Goal: Information Seeking & Learning: Learn about a topic

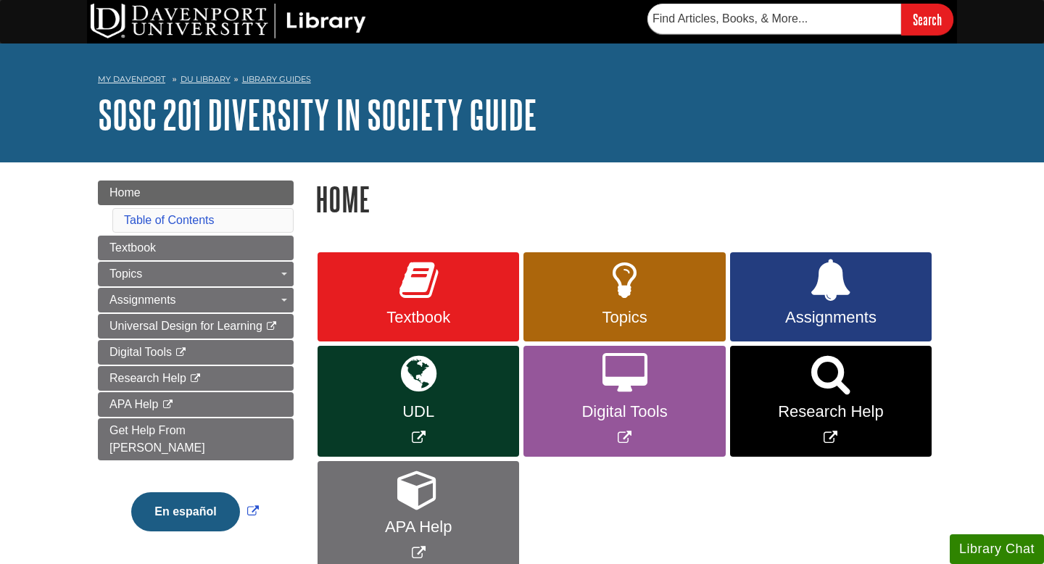
click at [444, 513] on link "APA Help" at bounding box center [419, 516] width 202 height 111
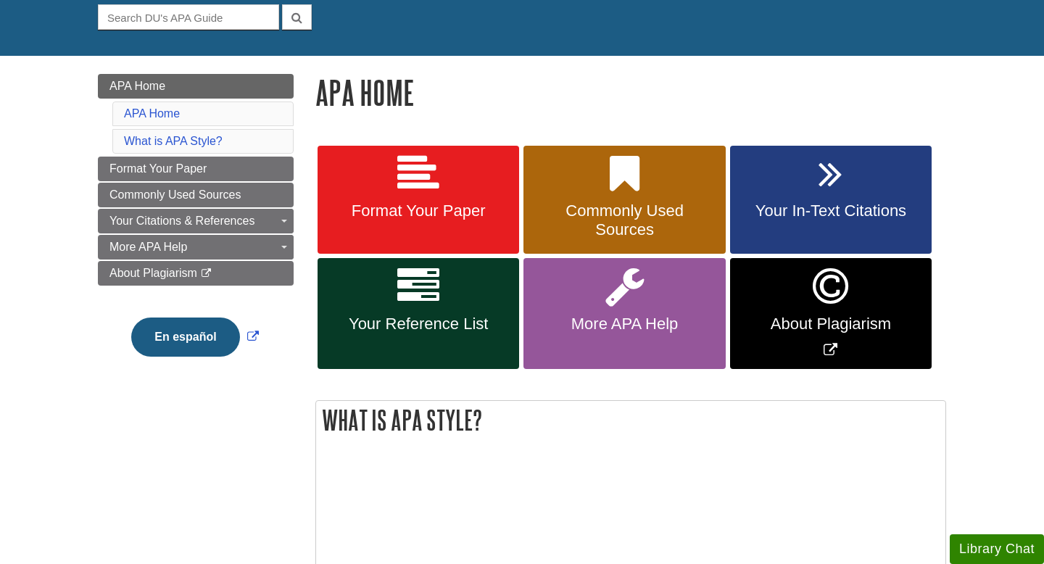
scroll to position [144, 0]
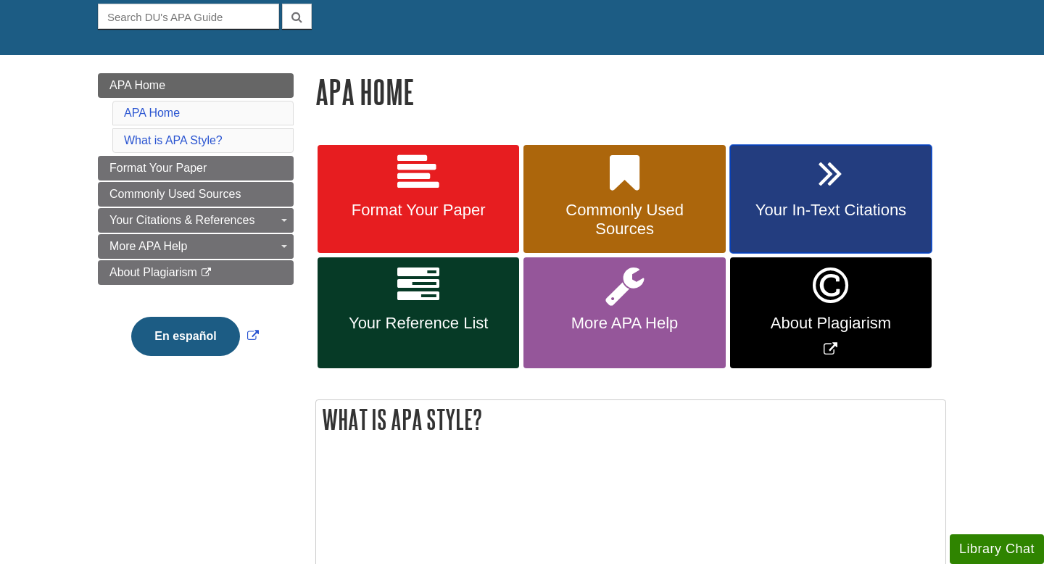
click at [850, 220] on link "Your In-Text Citations" at bounding box center [831, 199] width 202 height 109
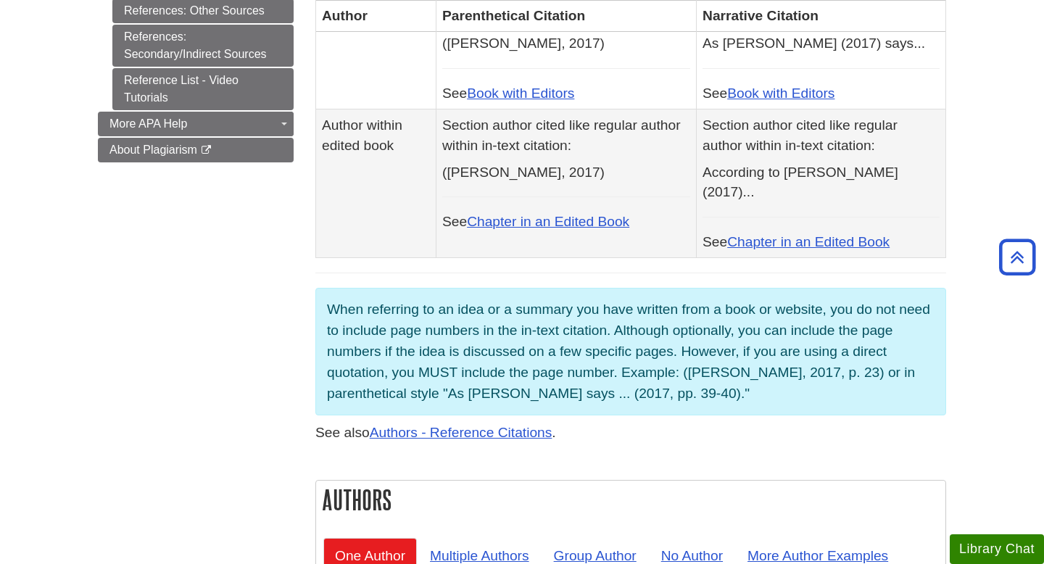
scroll to position [905, 0]
